Goal: Navigation & Orientation: Find specific page/section

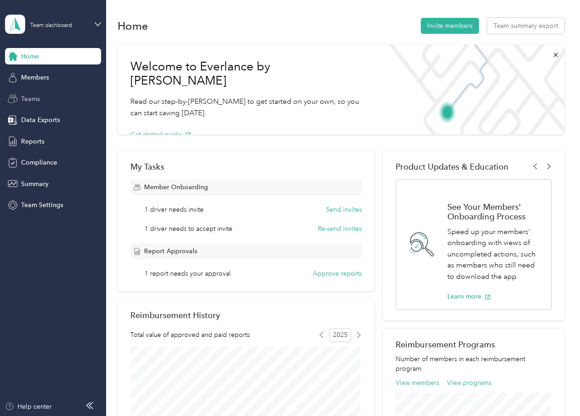
click at [35, 96] on span "Teams" at bounding box center [30, 99] width 19 height 10
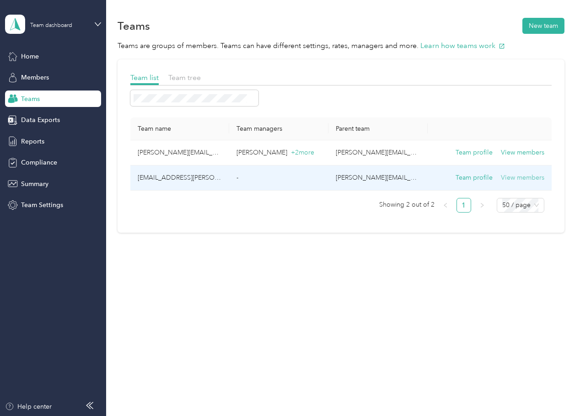
click at [513, 177] on button "View members" at bounding box center [522, 178] width 43 height 10
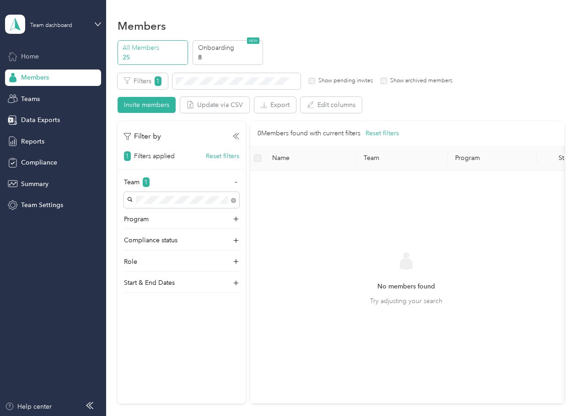
click at [36, 60] on span "Home" at bounding box center [30, 57] width 18 height 10
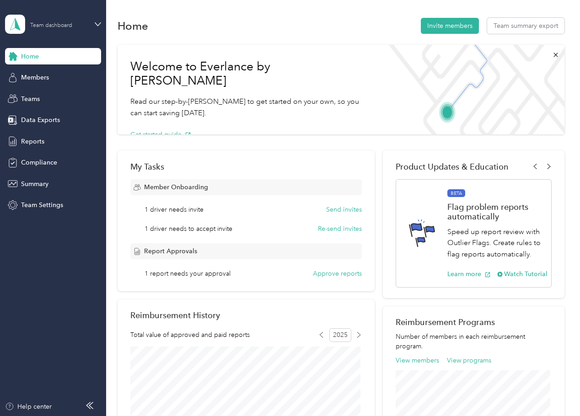
click at [38, 26] on div "Team dashboard" at bounding box center [51, 25] width 42 height 5
click at [64, 254] on aside "Team dashboard Home Members Teams Data Exports Reports Compliance Summary Team …" at bounding box center [53, 208] width 106 height 416
click at [30, 80] on span "Members" at bounding box center [35, 78] width 28 height 10
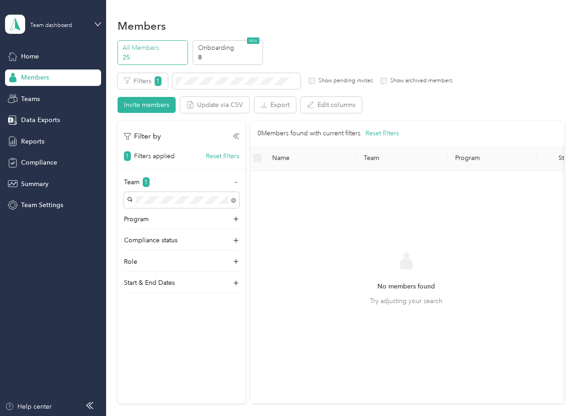
click at [161, 48] on p "All Members" at bounding box center [154, 48] width 62 height 10
click at [166, 58] on p "25" at bounding box center [154, 58] width 62 height 10
click at [139, 47] on p "All Members" at bounding box center [154, 48] width 62 height 10
click at [158, 81] on span "1" at bounding box center [158, 81] width 7 height 10
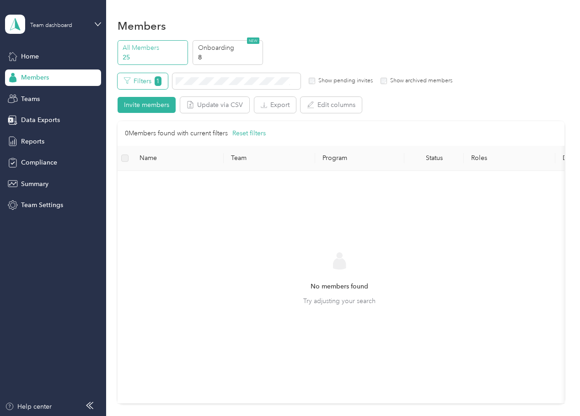
click at [158, 81] on span "1" at bounding box center [158, 81] width 7 height 10
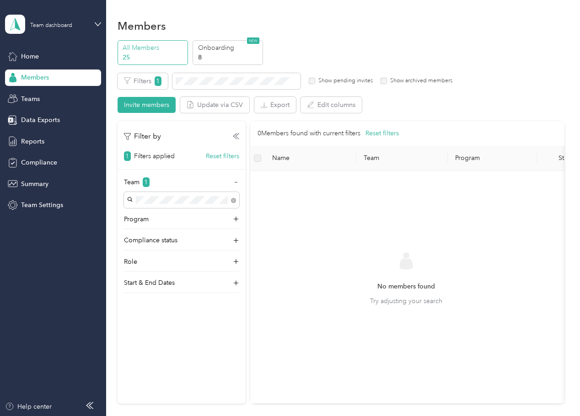
click at [163, 252] on p "[PERSON_NAME] +2 more" at bounding box center [181, 257] width 102 height 10
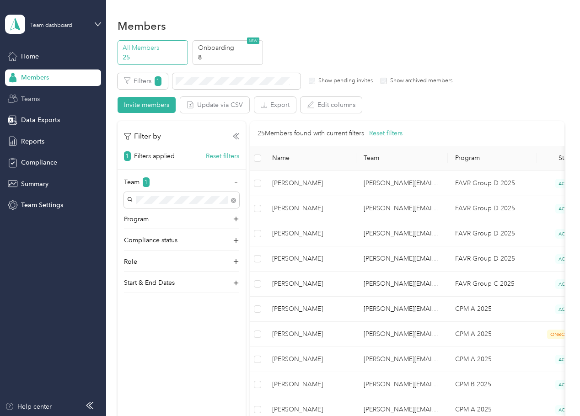
click at [38, 101] on span "Teams" at bounding box center [30, 99] width 19 height 10
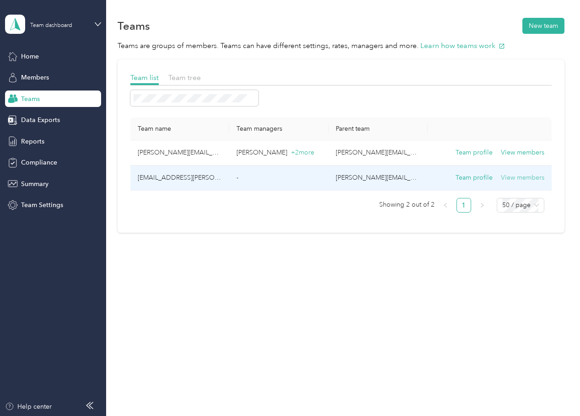
click at [539, 181] on button "View members" at bounding box center [522, 178] width 43 height 10
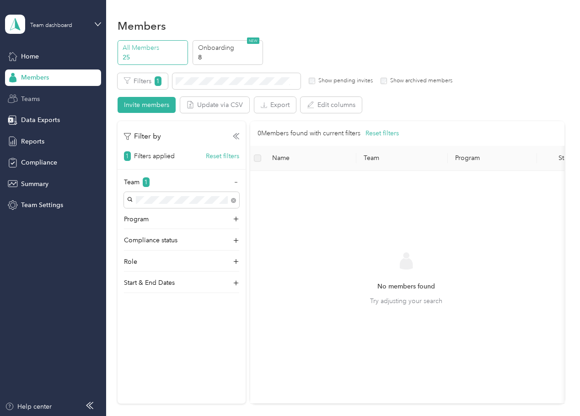
click at [58, 96] on div "Teams" at bounding box center [53, 99] width 96 height 16
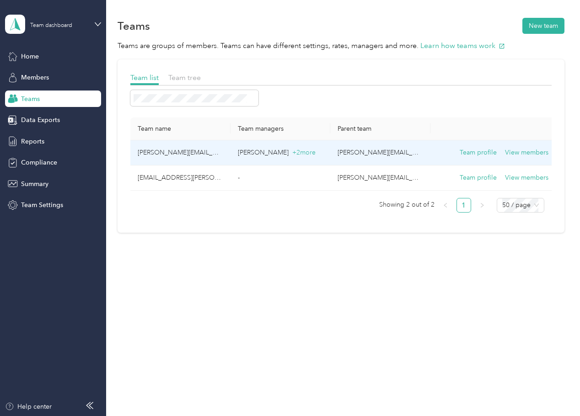
click at [192, 153] on td "[PERSON_NAME][EMAIL_ADDRESS][PERSON_NAME][DOMAIN_NAME]" at bounding box center [180, 152] width 100 height 25
click at [516, 152] on button "View members" at bounding box center [526, 153] width 43 height 10
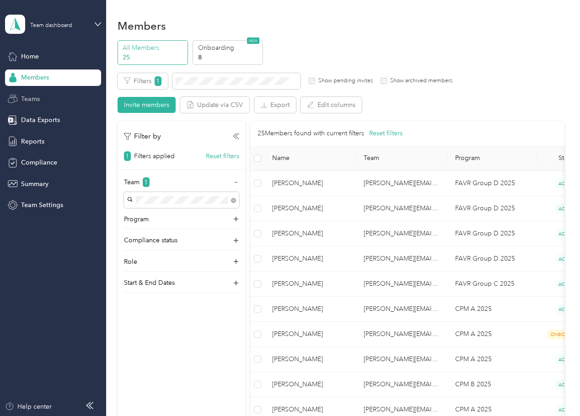
click at [27, 100] on span "Teams" at bounding box center [30, 99] width 19 height 10
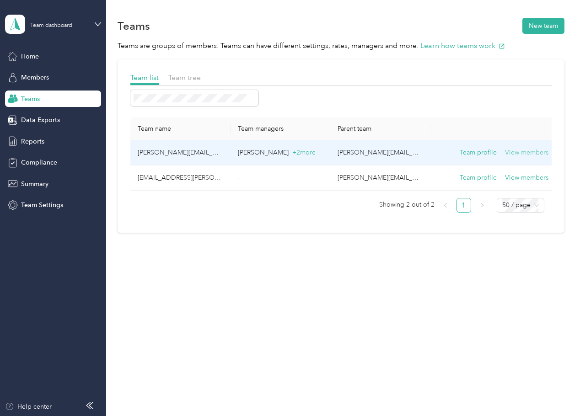
click at [527, 154] on button "View members" at bounding box center [526, 153] width 43 height 10
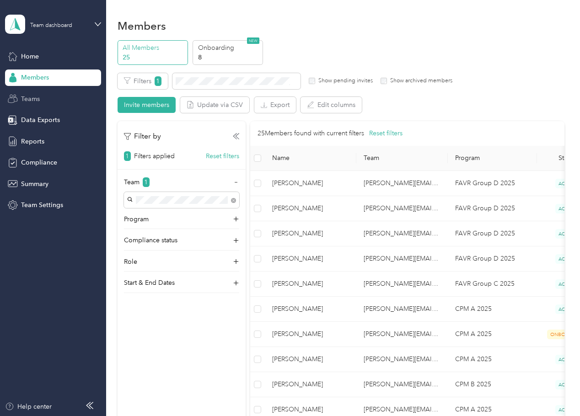
click at [39, 99] on span "Teams" at bounding box center [30, 99] width 19 height 10
